Goal: Task Accomplishment & Management: Manage account settings

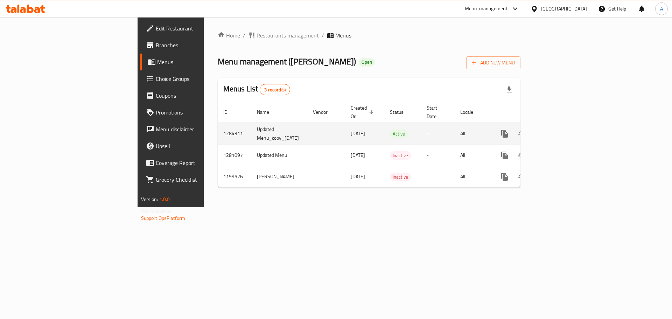
click at [559, 129] on icon "enhanced table" at bounding box center [555, 133] width 8 height 8
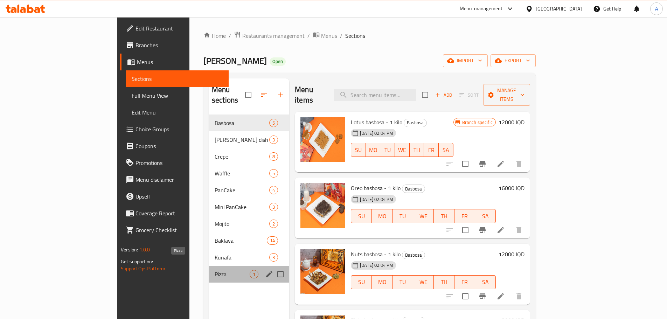
click at [214, 270] on span "Pizza" at bounding box center [231, 274] width 35 height 8
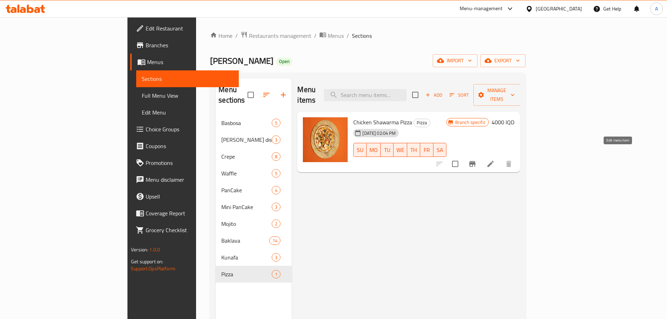
click at [494, 160] on icon at bounding box center [490, 164] width 8 height 8
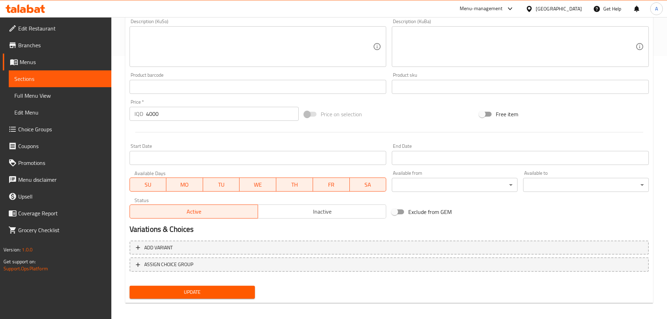
scroll to position [266, 0]
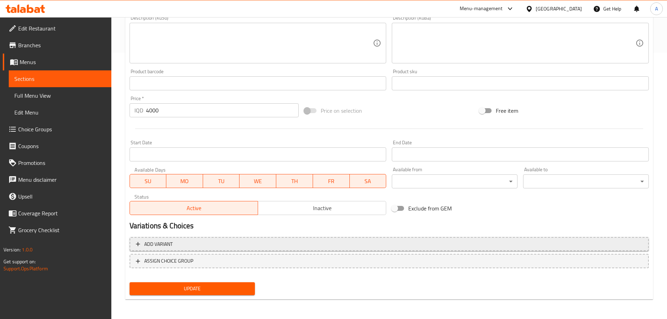
click at [287, 244] on span "Add variant" at bounding box center [389, 244] width 506 height 9
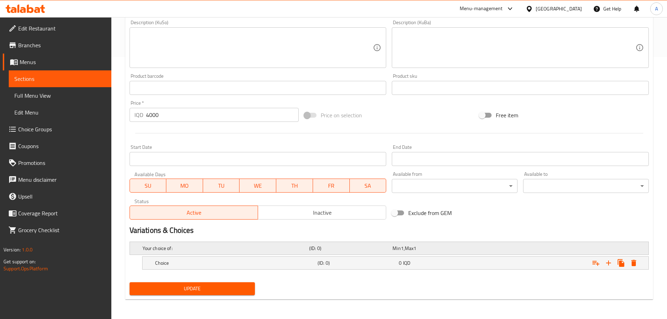
click at [273, 249] on h5 "Your choice of:" at bounding box center [224, 248] width 164 height 7
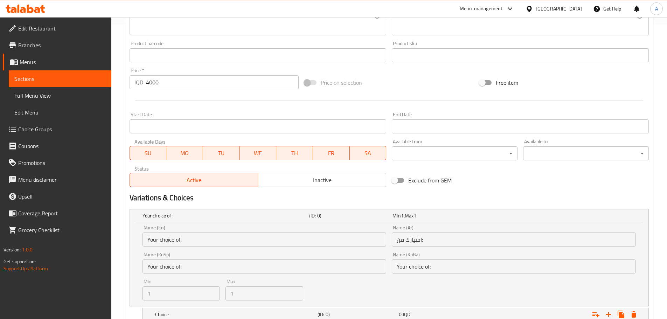
scroll to position [346, 0]
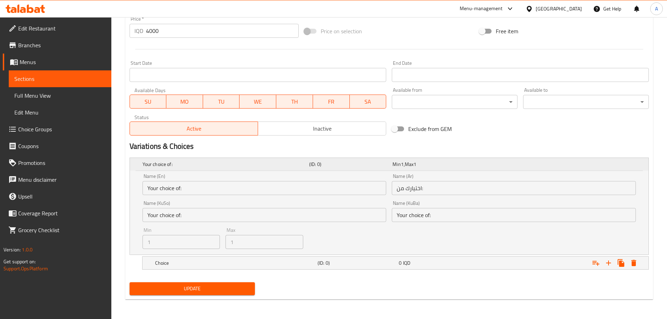
click at [280, 164] on h5 "Your choice of:" at bounding box center [224, 164] width 164 height 7
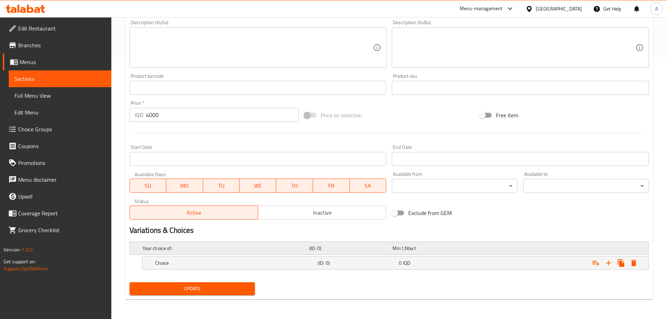
scroll to position [262, 0]
click at [261, 259] on h5 "Choice" at bounding box center [235, 262] width 160 height 7
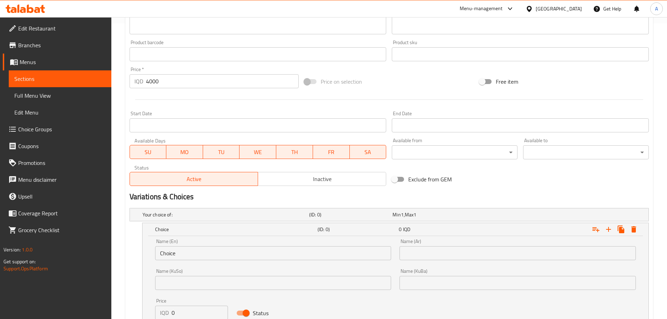
scroll to position [351, 0]
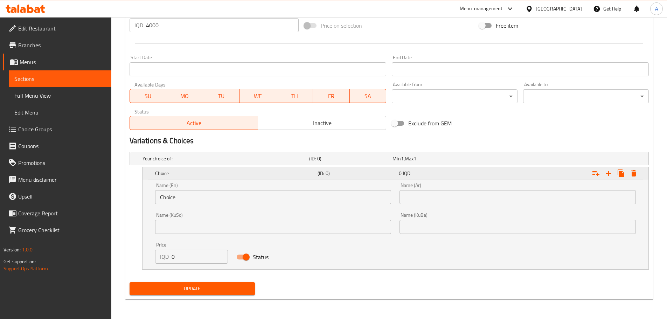
click at [276, 169] on div "Choice" at bounding box center [235, 173] width 162 height 10
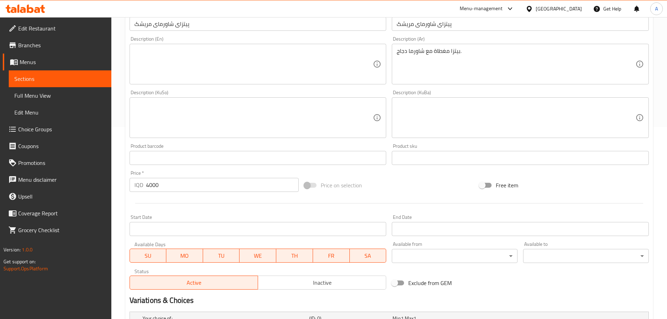
scroll to position [0, 0]
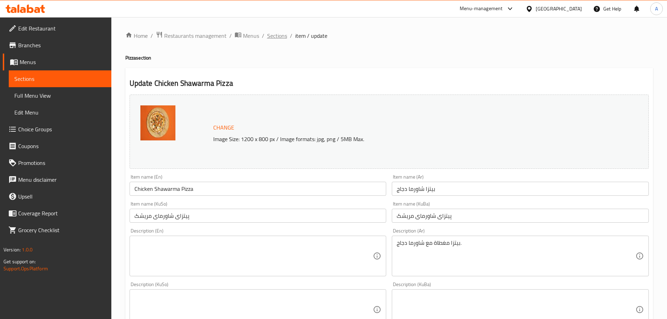
click at [280, 36] on span "Sections" at bounding box center [277, 35] width 20 height 8
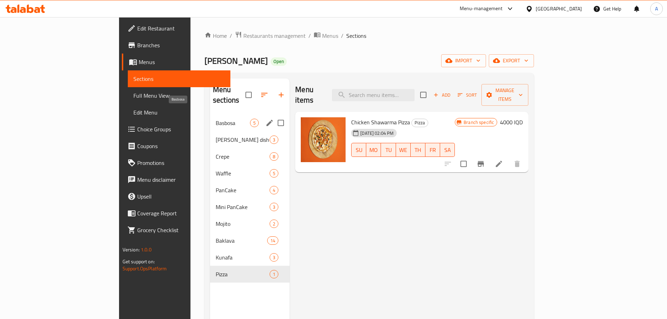
click at [216, 119] on span "Basbosa" at bounding box center [233, 123] width 34 height 8
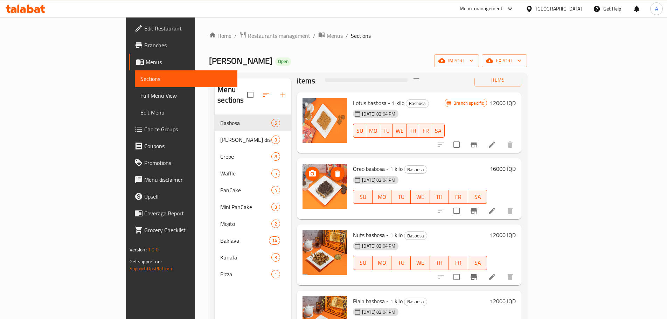
scroll to position [29, 0]
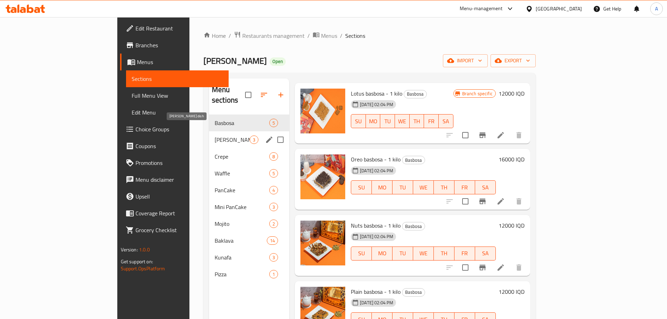
click at [214, 135] on span "[PERSON_NAME] dish" at bounding box center [231, 139] width 35 height 8
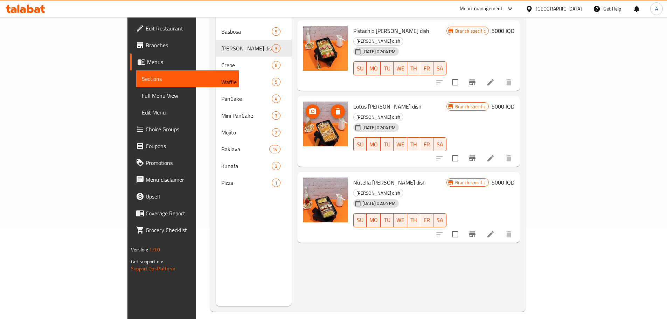
scroll to position [98, 0]
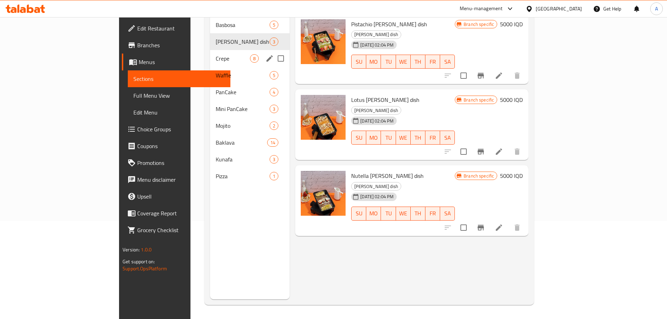
click at [210, 50] on div "Crepe 8" at bounding box center [249, 58] width 79 height 17
